Goal: Entertainment & Leisure: Consume media (video, audio)

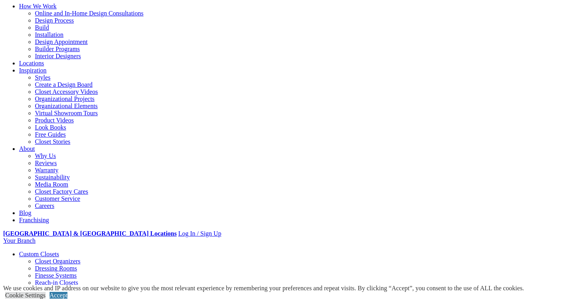
scroll to position [0, 6]
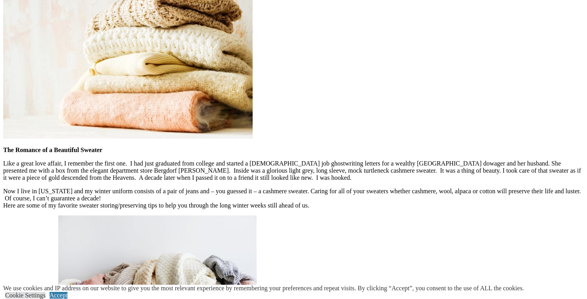
scroll to position [595, 0]
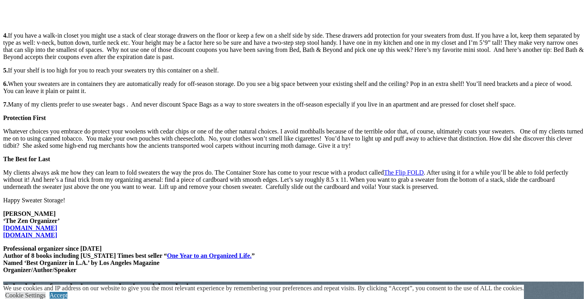
scroll to position [1194, 0]
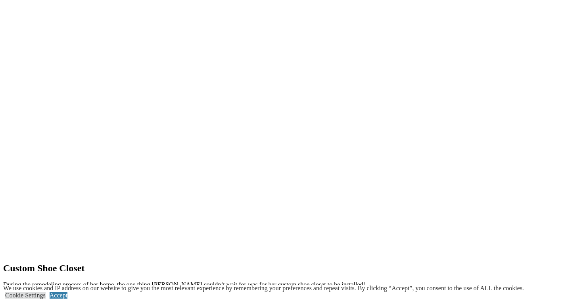
scroll to position [789, 0]
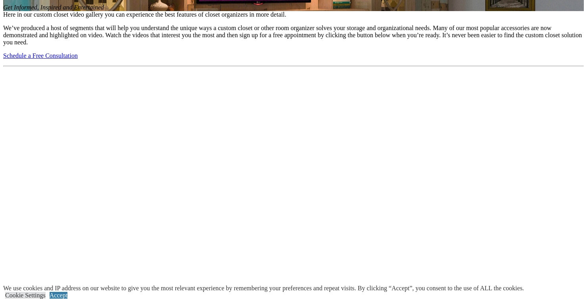
scroll to position [592, 0]
